Goal: Transaction & Acquisition: Purchase product/service

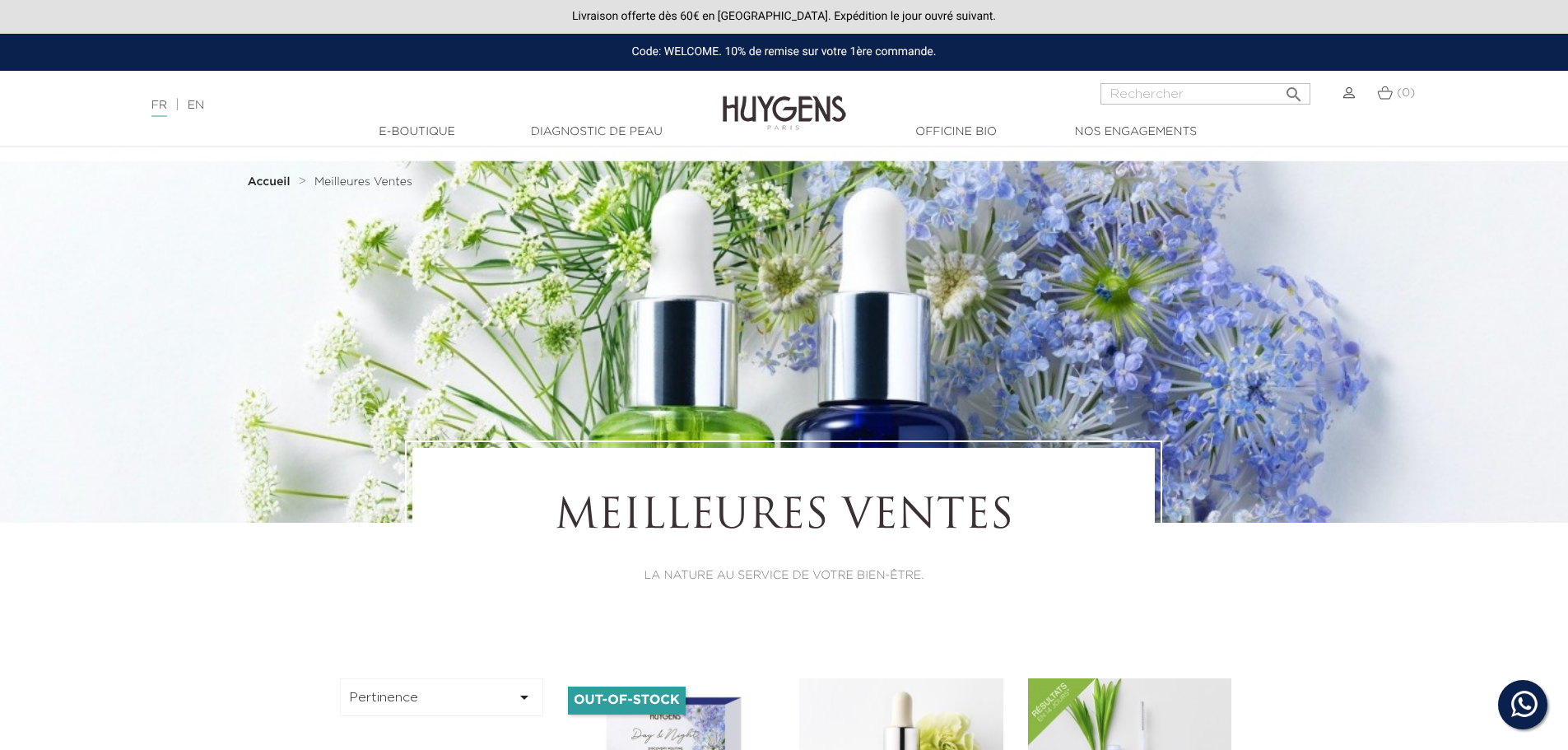
click at [1118, 93] on input "Rechercher" at bounding box center [1204, 94] width 210 height 22
type input "creme antiride"
click at [1279, 78] on button " Rechercher" at bounding box center [1294, 89] width 30 height 22
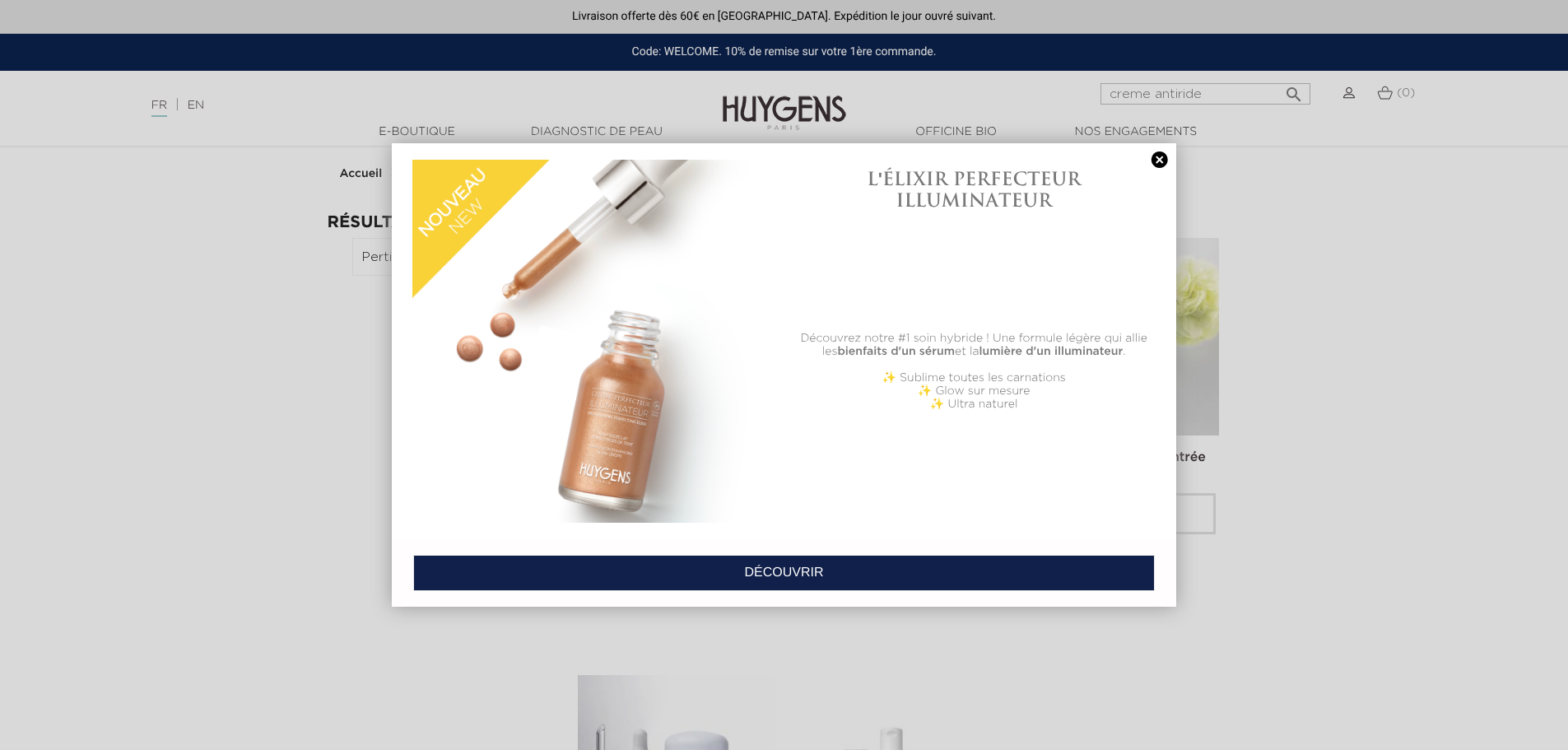
click at [791, 569] on link "DÉCOUVRIR" at bounding box center [784, 572] width 741 height 36
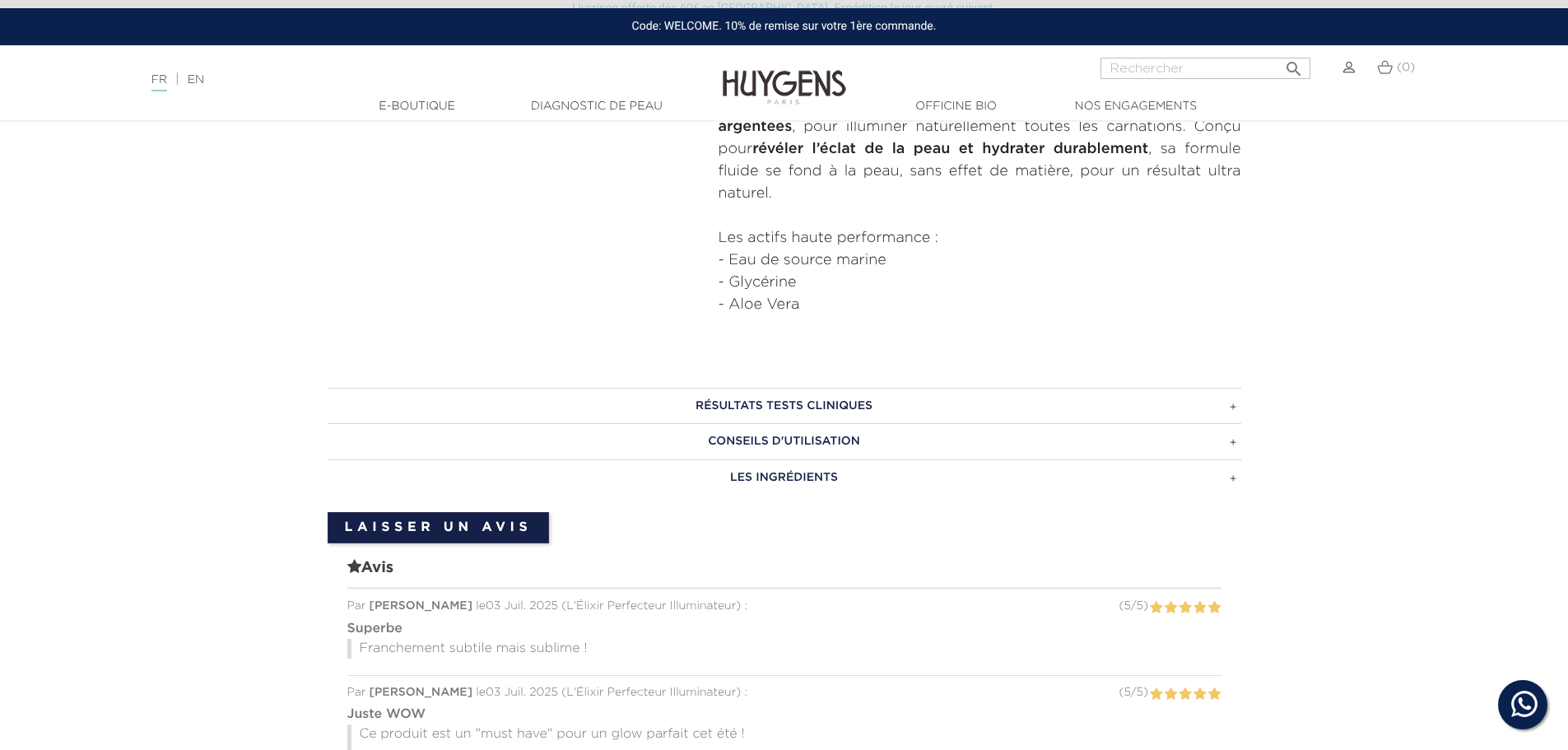
scroll to position [823, 0]
click at [730, 433] on h3 "CONSEILS D'UTILISATION" at bounding box center [784, 440] width 913 height 36
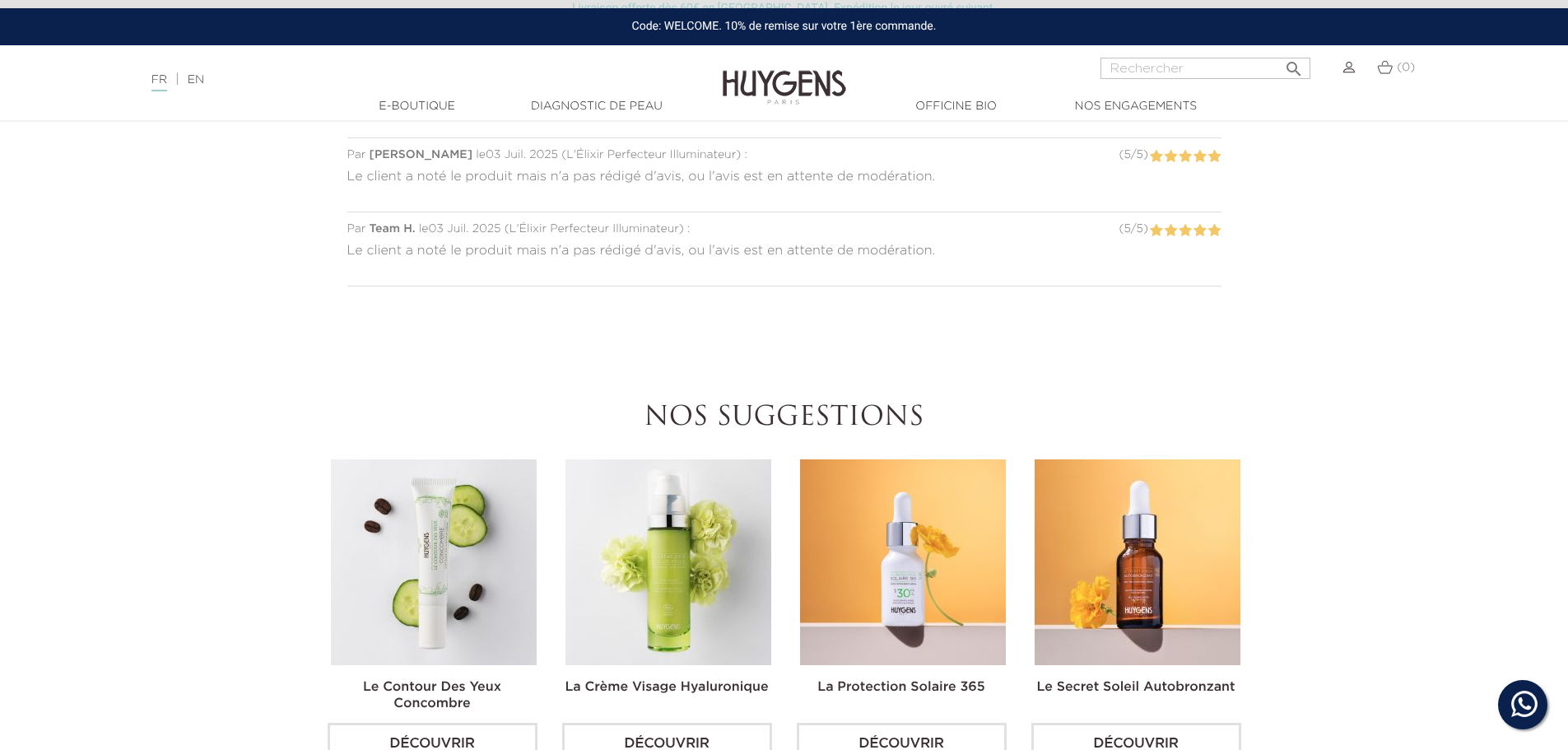
scroll to position [1646, 0]
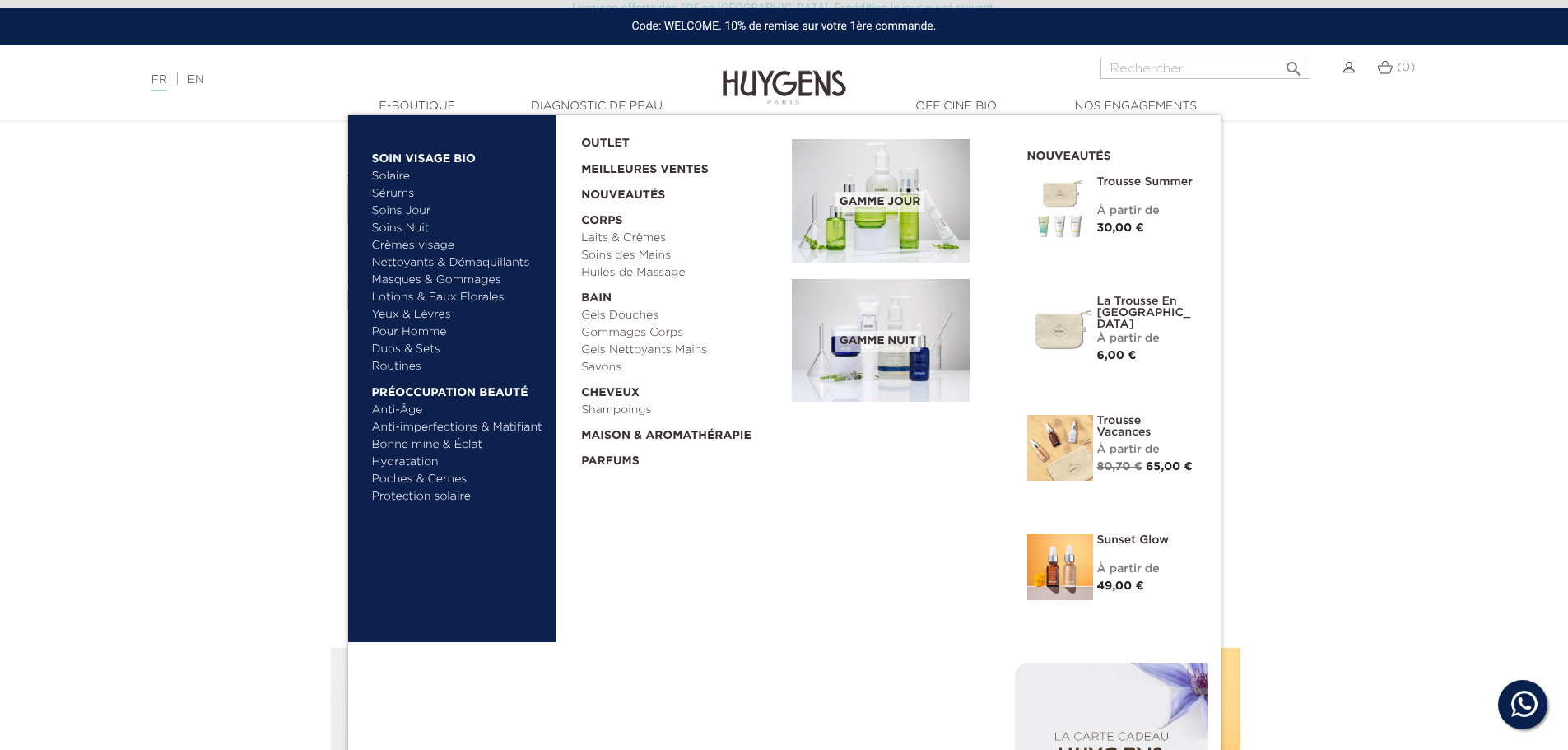
click at [1065, 571] on img at bounding box center [1060, 567] width 66 height 66
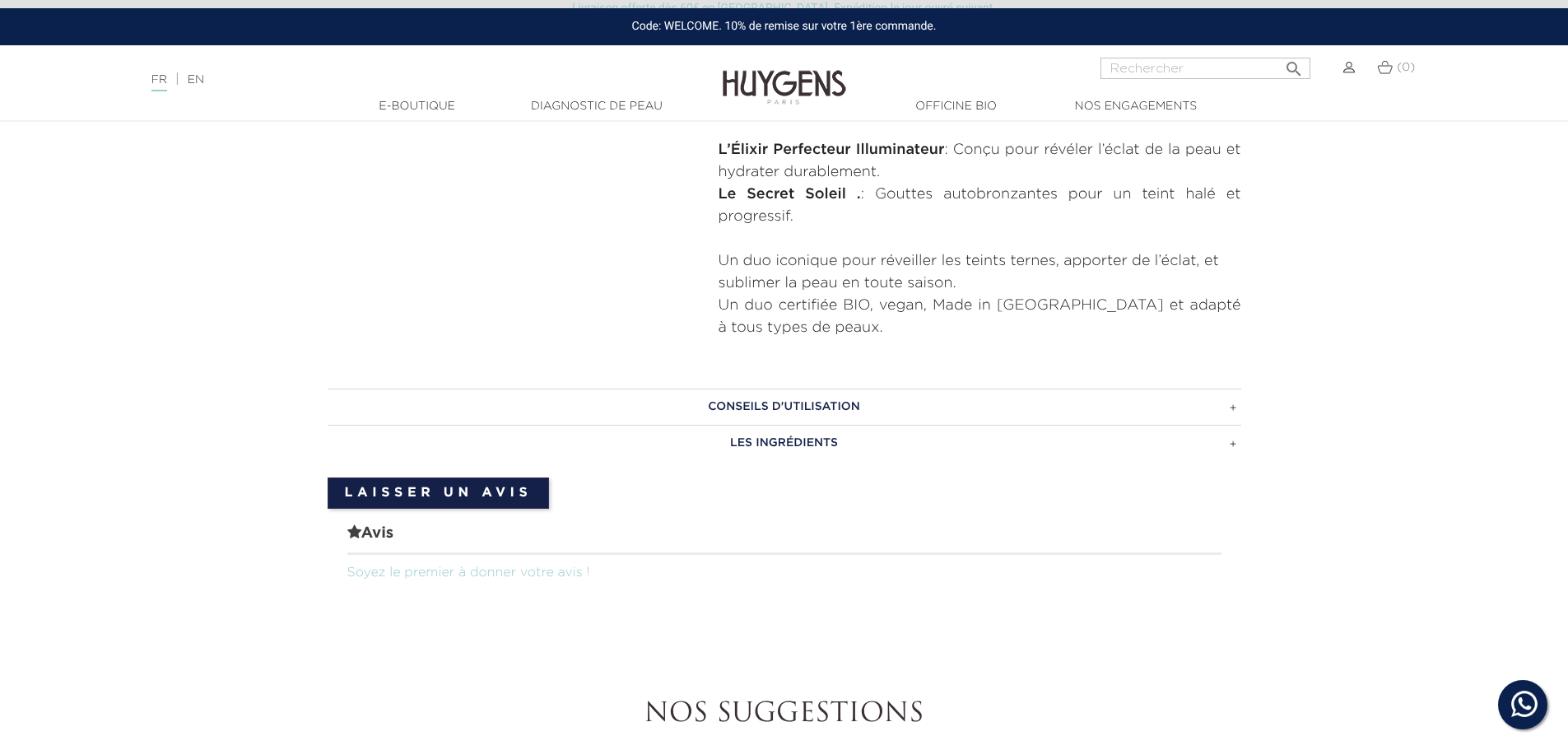
scroll to position [740, 0]
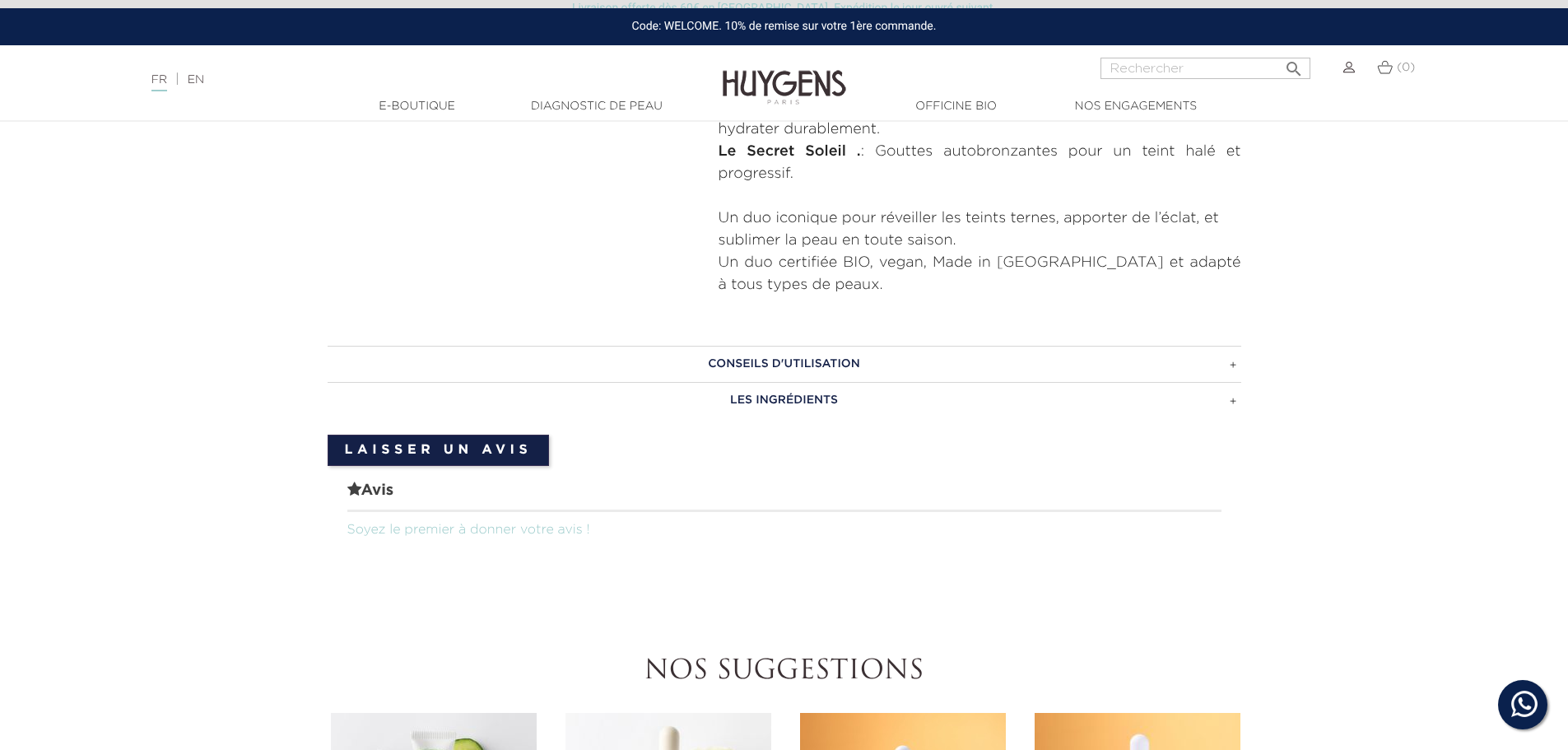
click at [884, 359] on h3 "CONSEILS D'UTILISATION" at bounding box center [784, 364] width 913 height 36
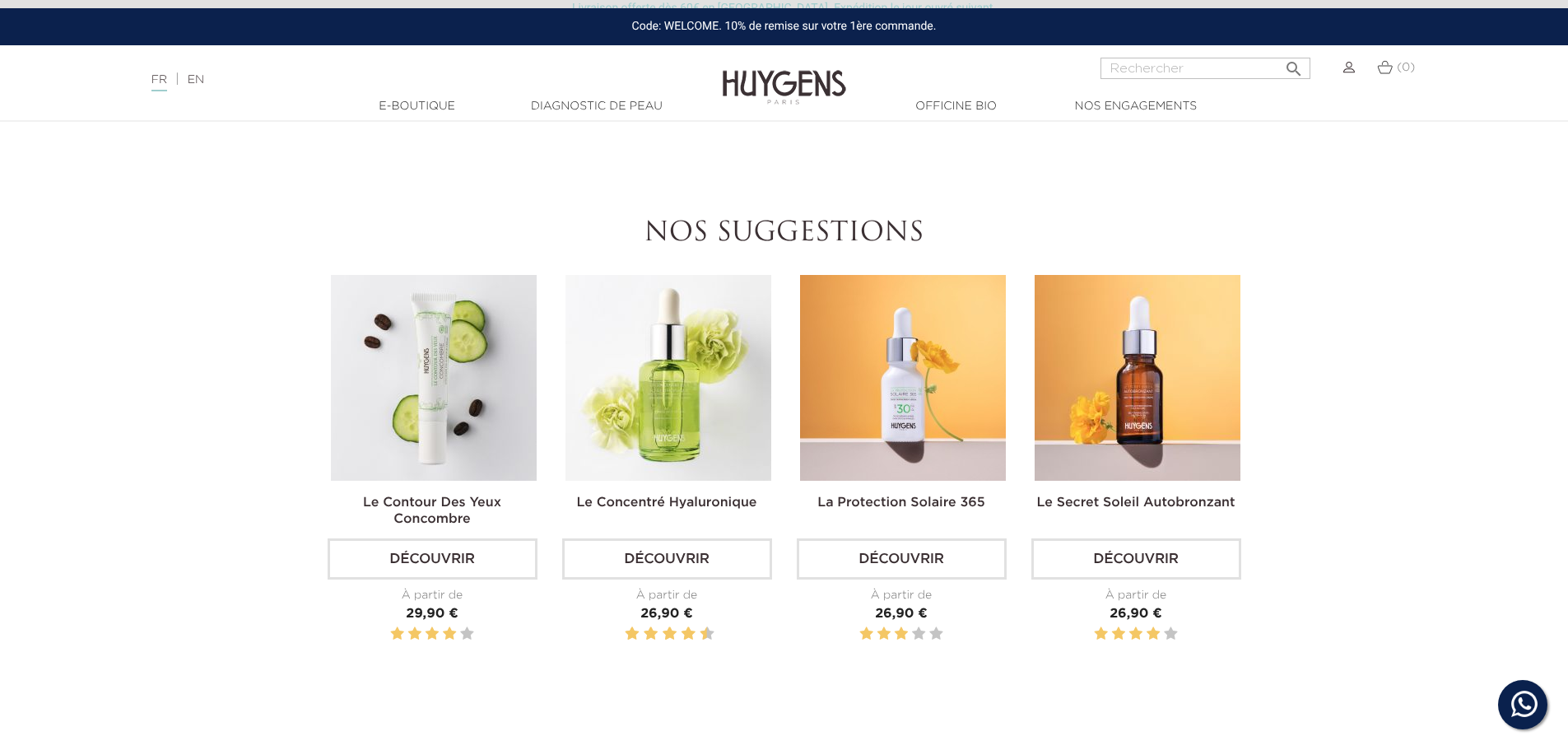
scroll to position [1399, 0]
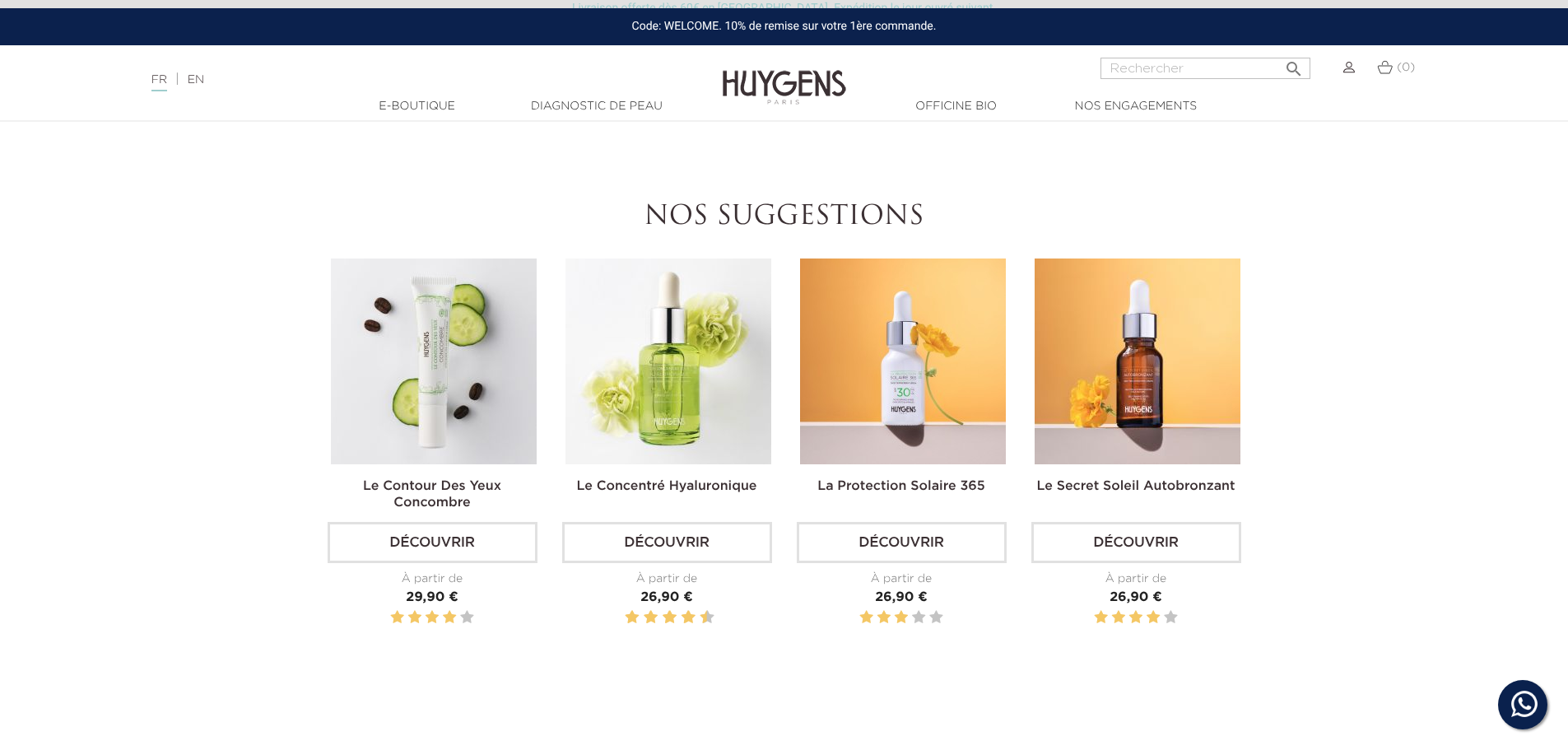
click at [451, 501] on link "Le Contour Des Yeux Concombre" at bounding box center [431, 495] width 138 height 30
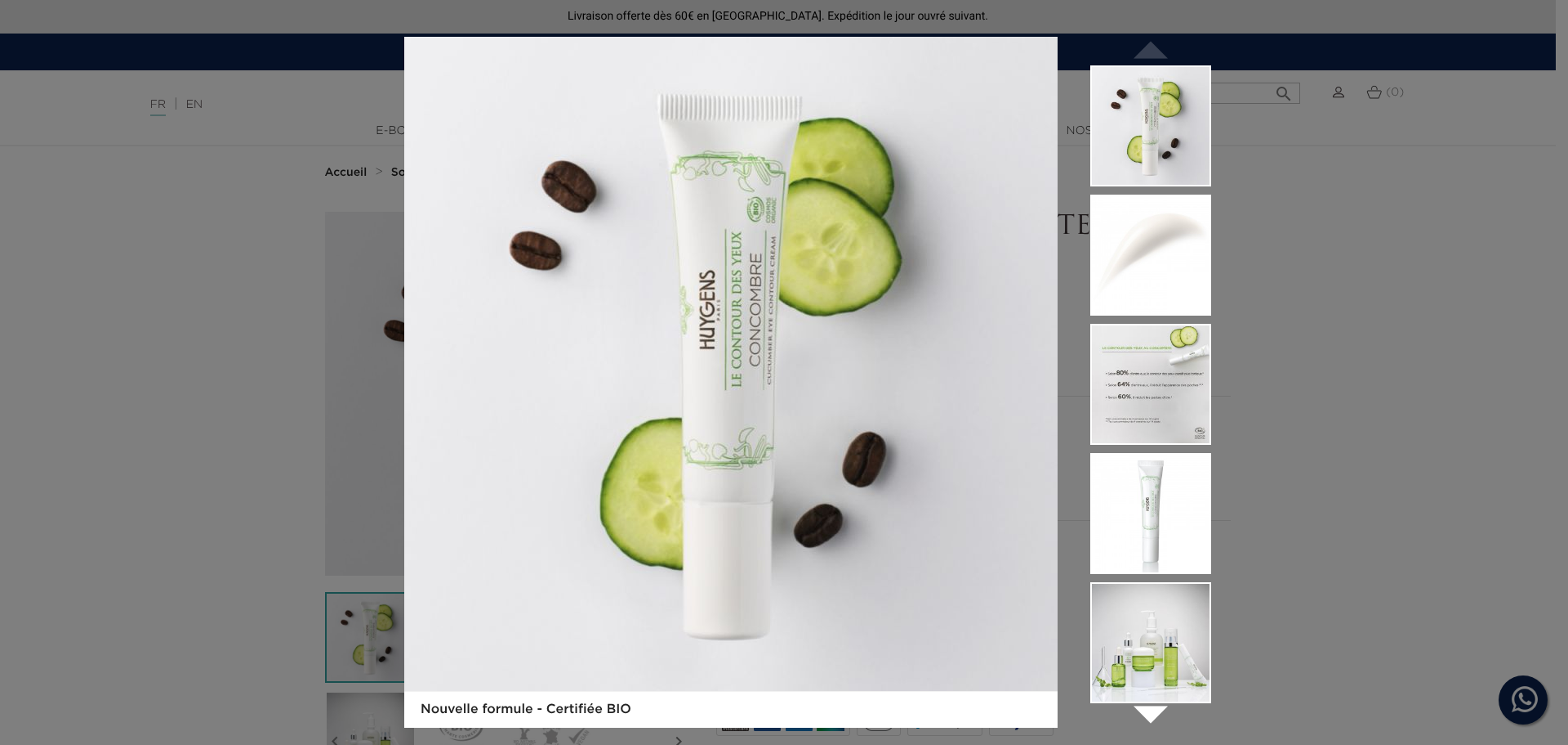
click at [1120, 391] on img at bounding box center [1151, 384] width 121 height 121
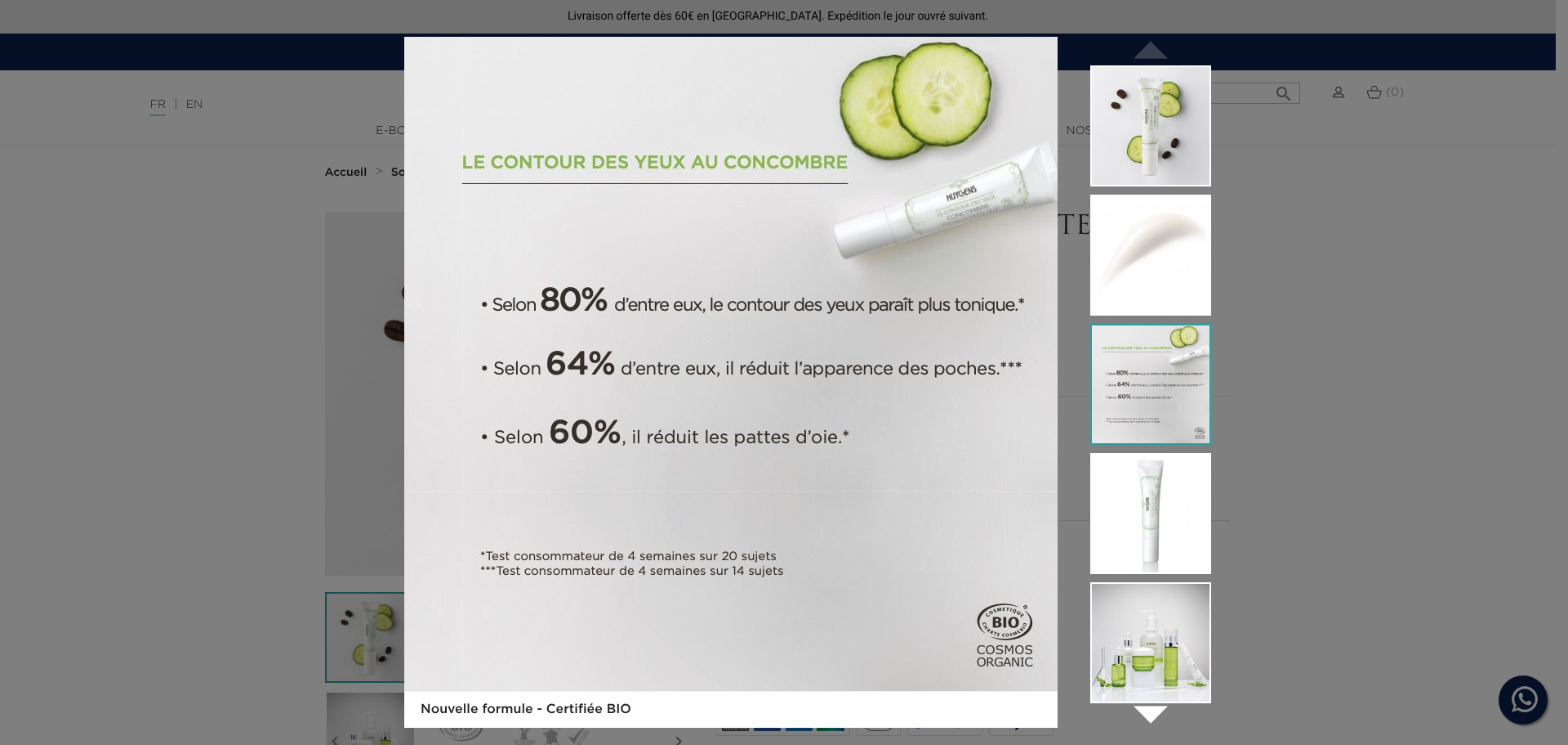
click at [1332, 159] on div "Nouvelle formule - Certifiée BIO  " at bounding box center [784, 372] width 1568 height 745
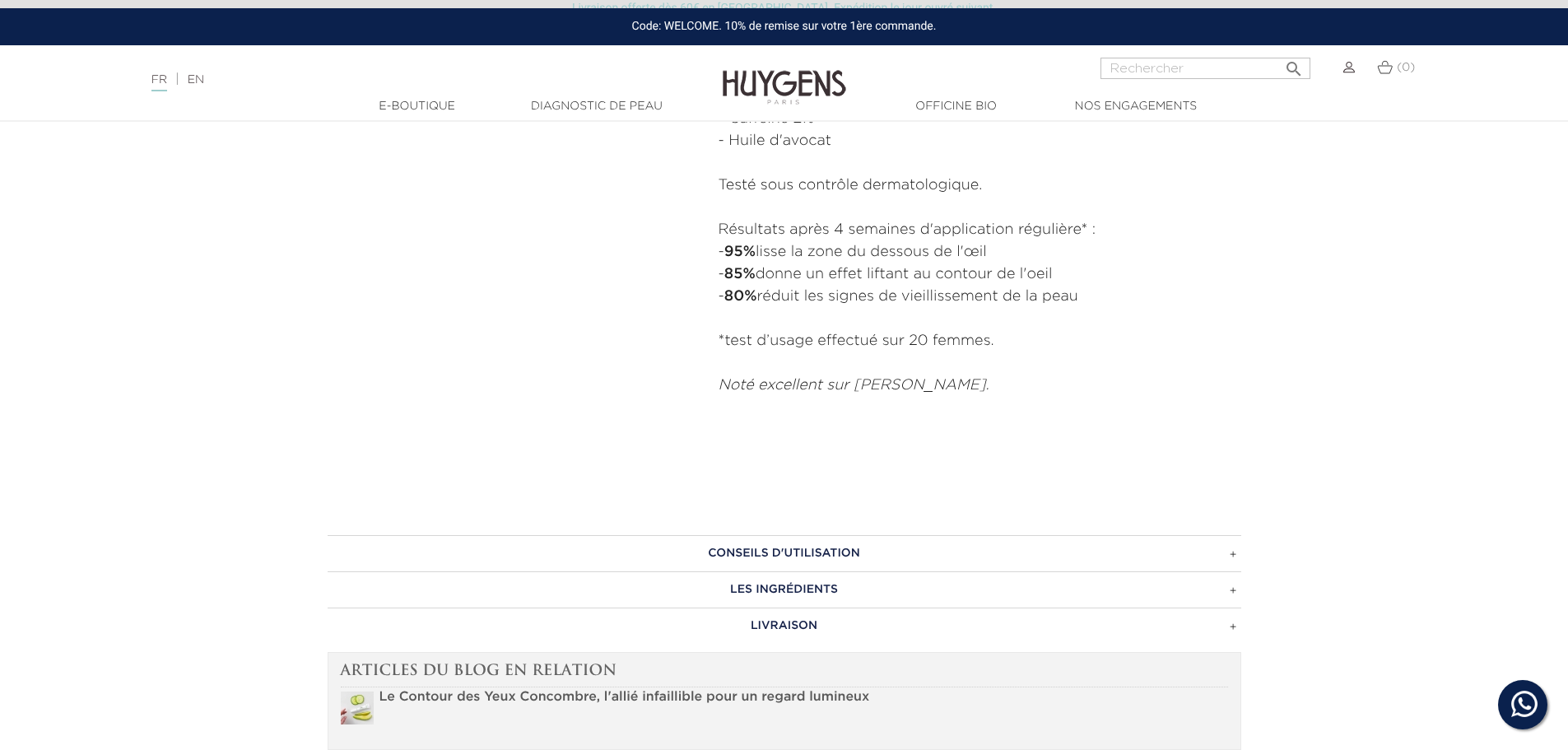
scroll to position [905, 0]
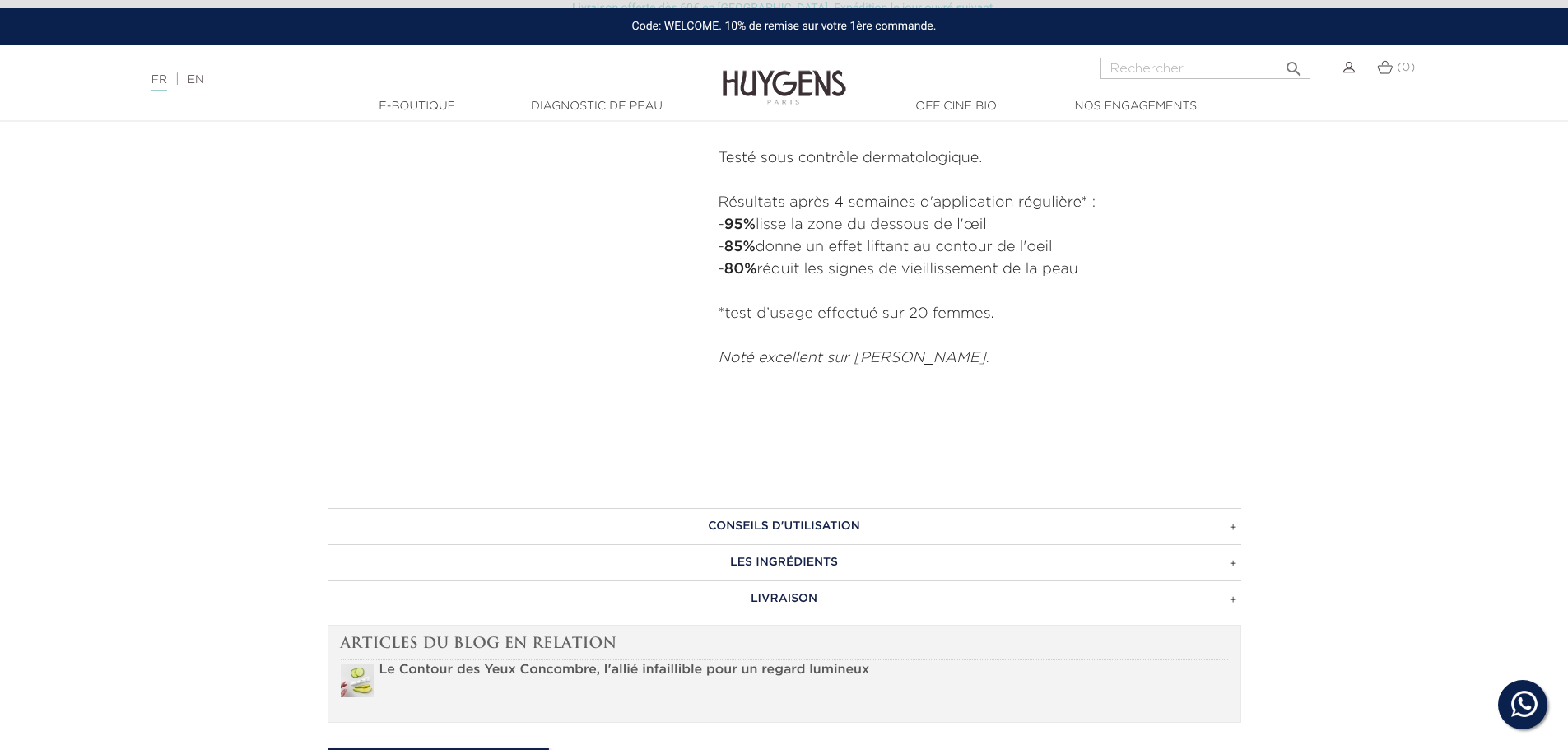
click at [728, 522] on h3 "CONSEILS D'UTILISATION" at bounding box center [784, 525] width 913 height 36
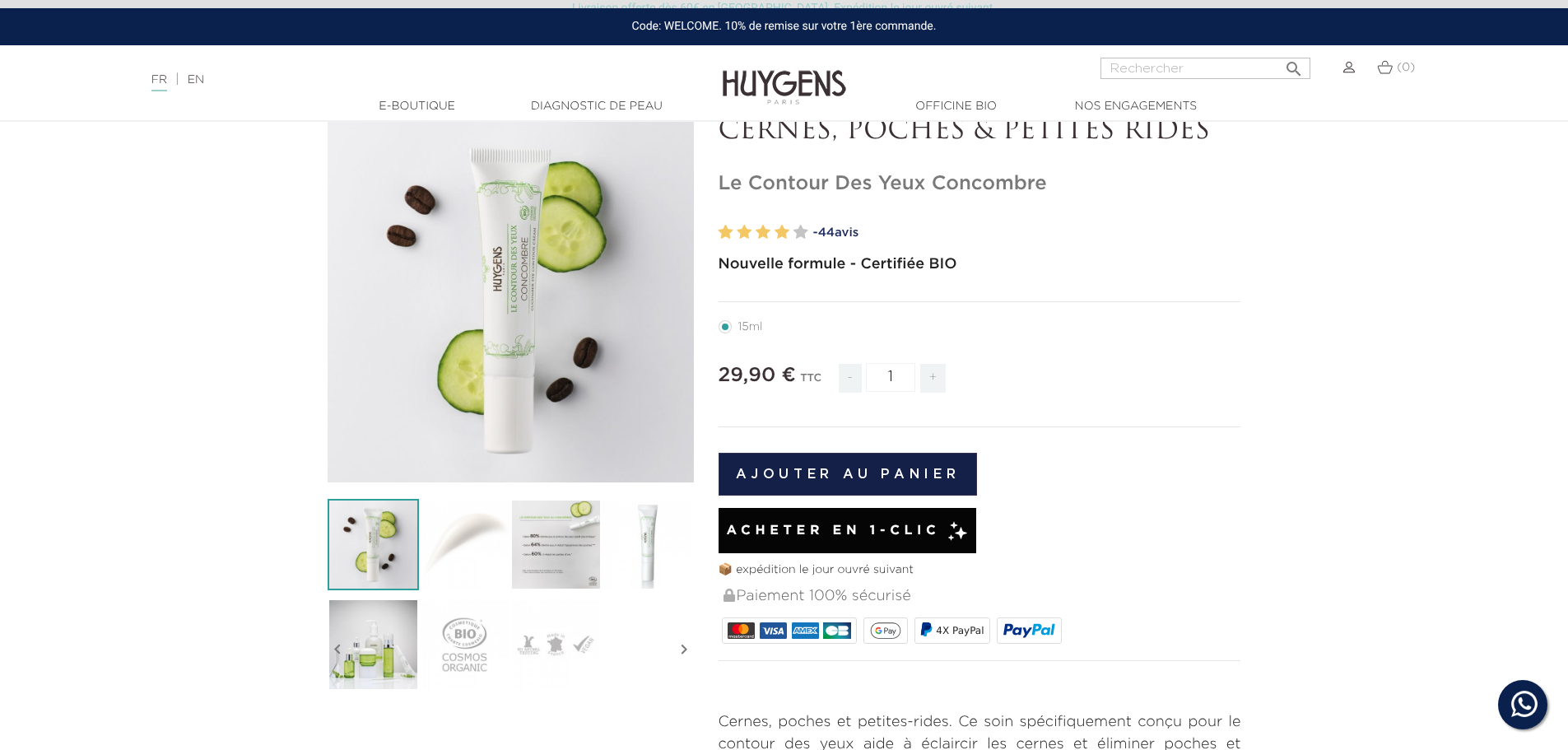
scroll to position [0, 0]
